Goal: Find specific page/section: Find specific page/section

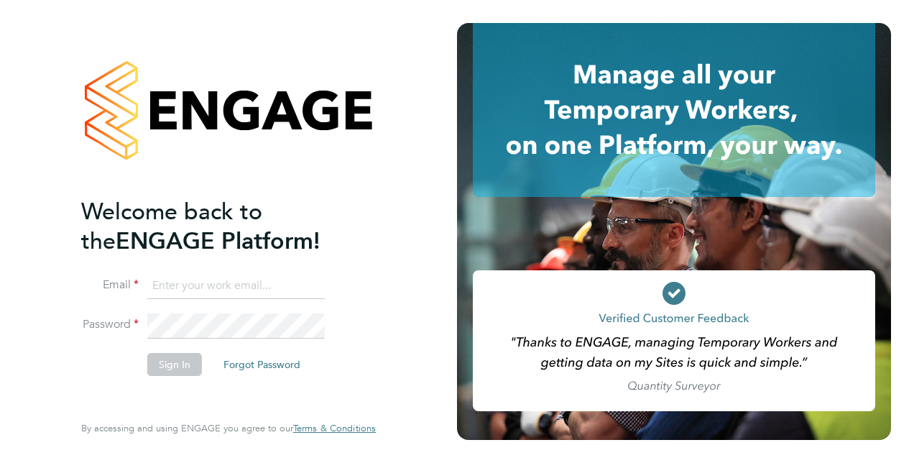
type input "toni.wright@vistry.co.uk"
click at [168, 364] on button "Sign In" at bounding box center [174, 364] width 55 height 23
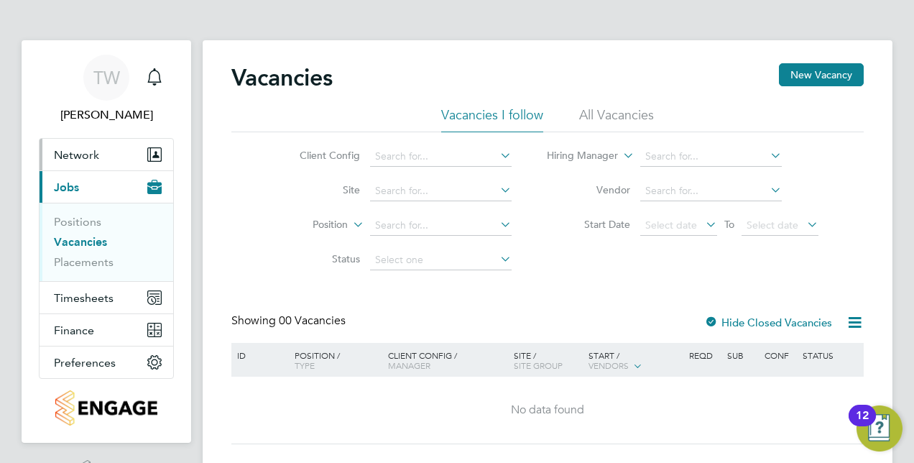
click at [89, 155] on span "Network" at bounding box center [76, 155] width 45 height 14
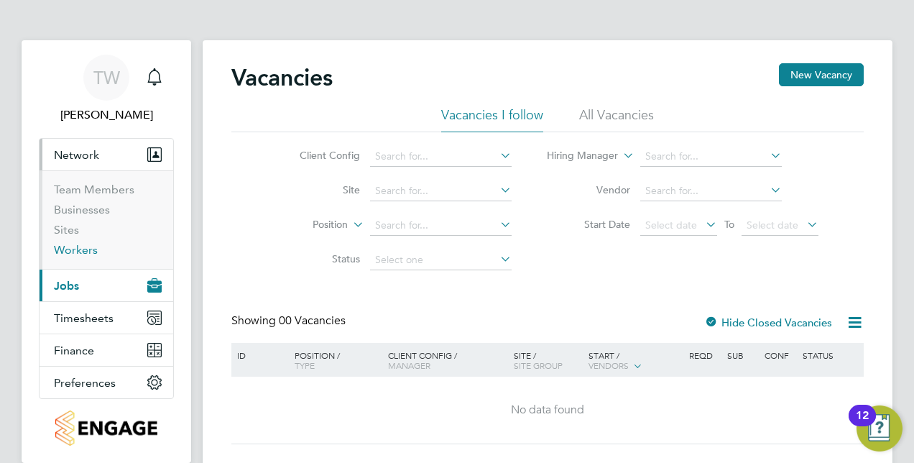
click at [78, 253] on link "Workers" at bounding box center [76, 250] width 44 height 14
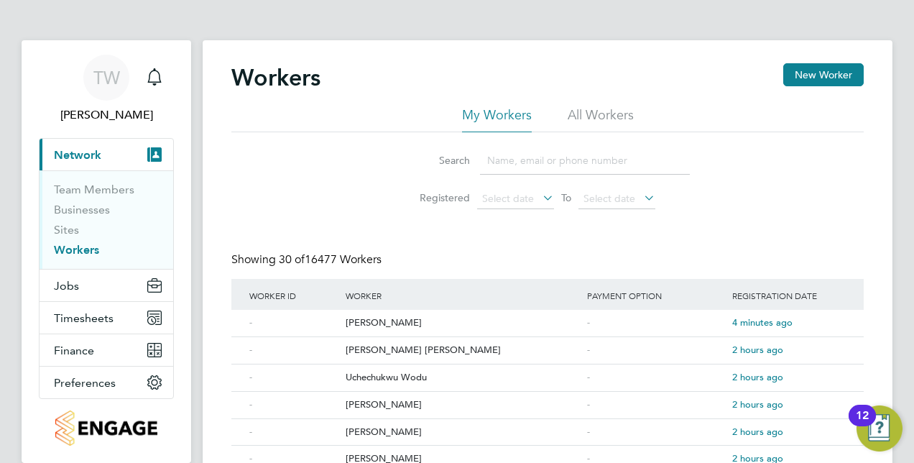
click at [512, 162] on input at bounding box center [585, 161] width 210 height 28
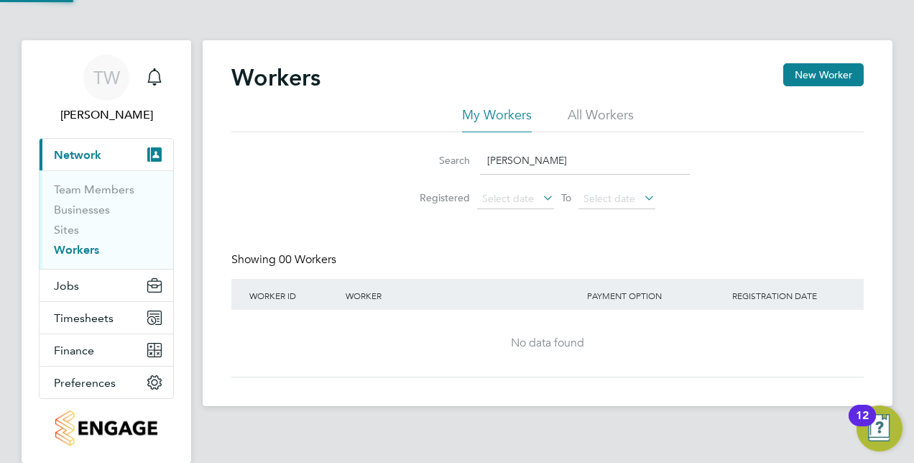
type input "[PERSON_NAME]"
